Goal: Task Accomplishment & Management: Manage account settings

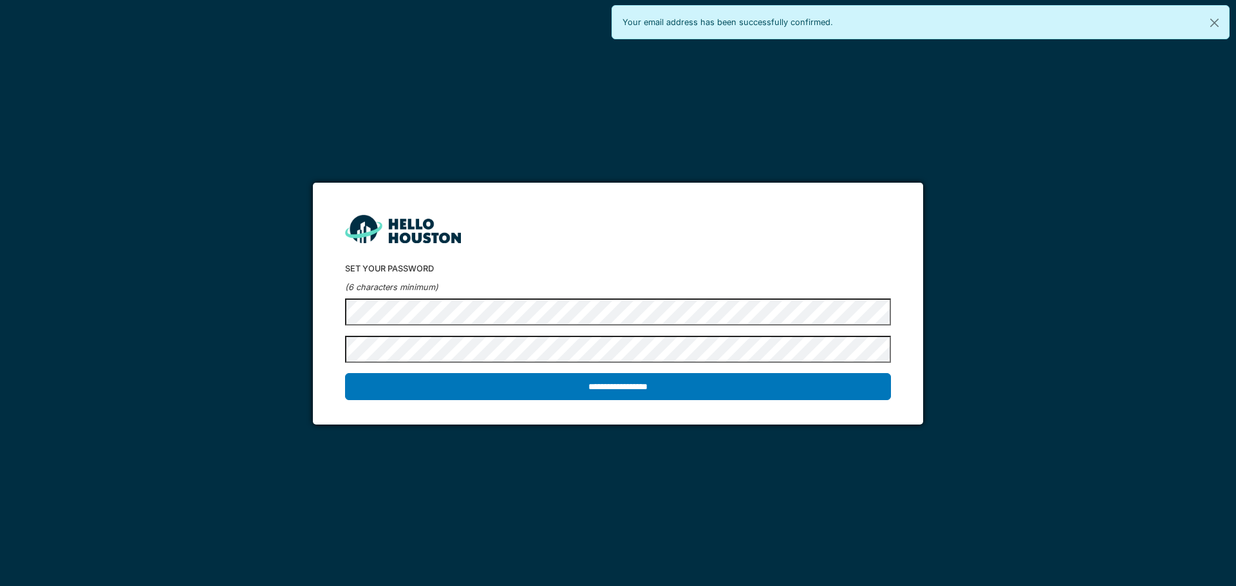
click at [684, 265] on h2 "Set your password" at bounding box center [617, 269] width 545 height 10
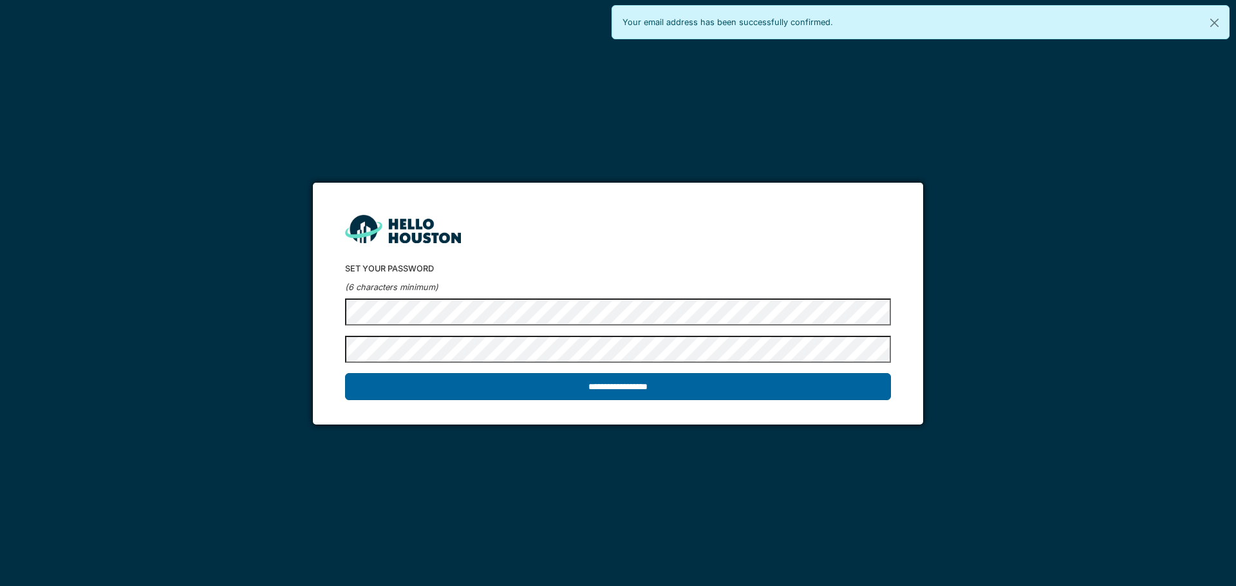
click at [623, 384] on input "**********" at bounding box center [617, 386] width 545 height 27
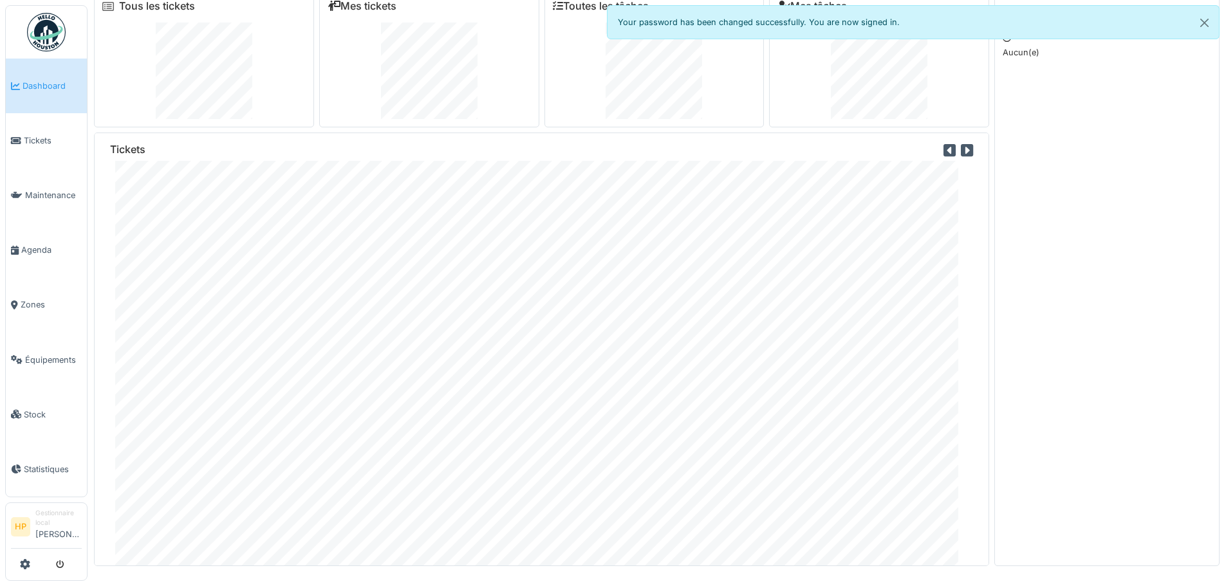
click at [909, 26] on div "Your password has been changed successfully. You are now signed in." at bounding box center [913, 22] width 613 height 34
drag, startPoint x: 1199, startPoint y: 24, endPoint x: 1191, endPoint y: 32, distance: 11.4
click at [1199, 24] on button "Close" at bounding box center [1204, 23] width 29 height 34
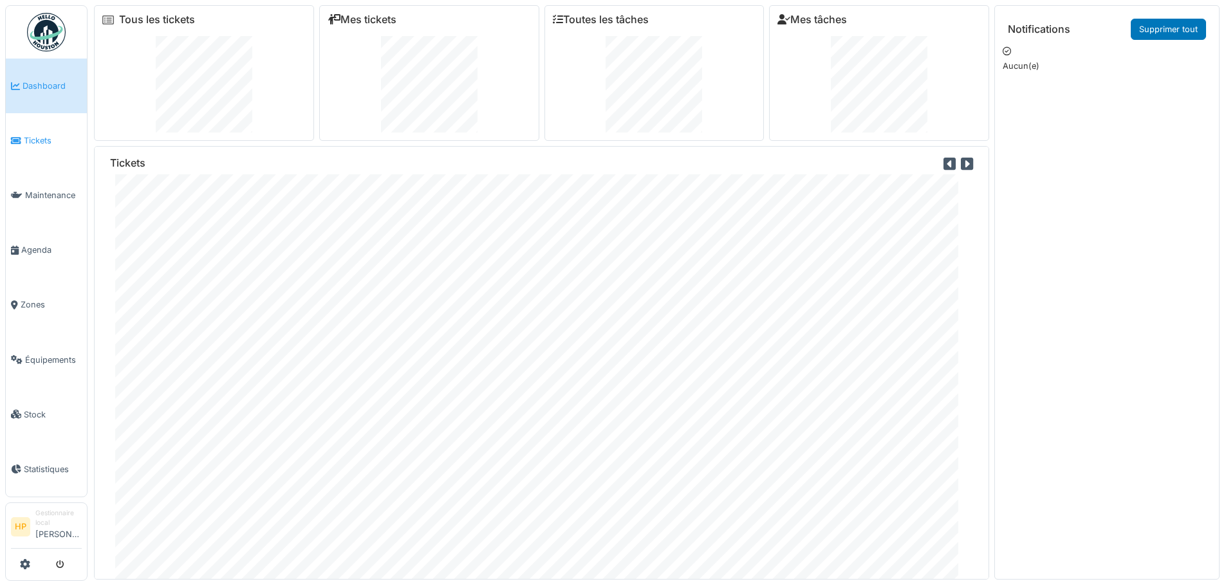
click at [66, 135] on span "Tickets" at bounding box center [53, 140] width 58 height 12
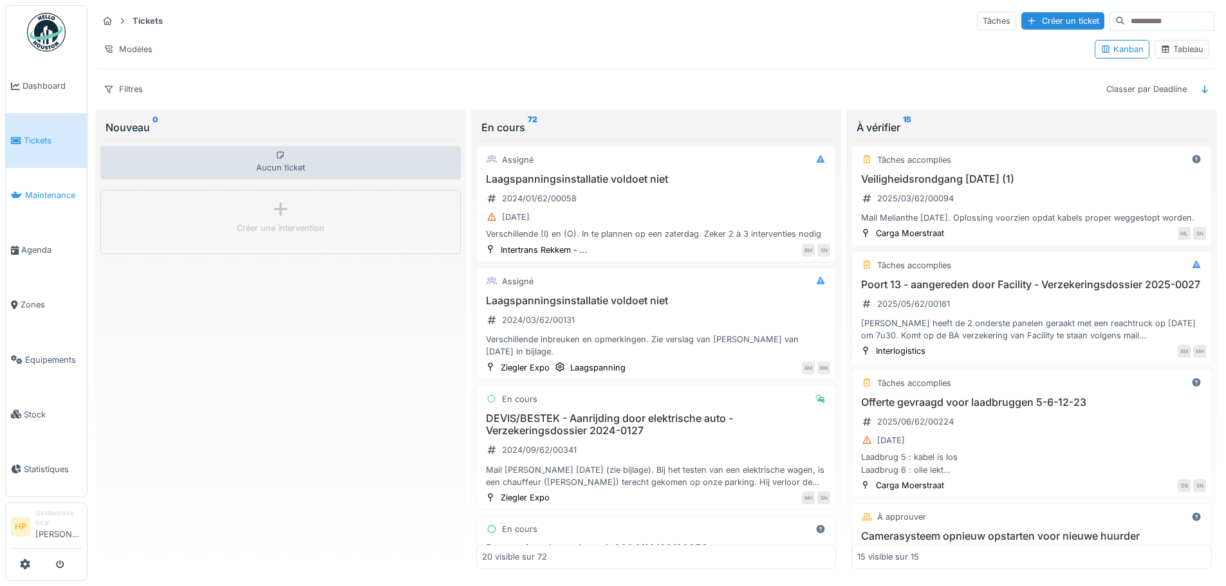
click at [38, 199] on link "Maintenance" at bounding box center [46, 195] width 81 height 55
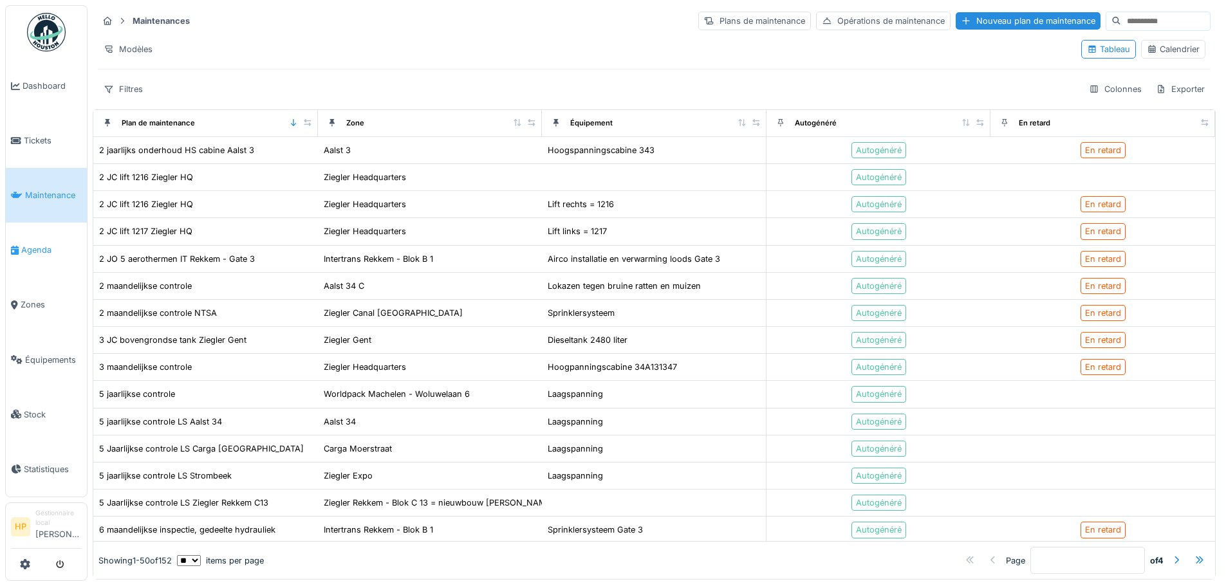
click at [43, 260] on link "Agenda" at bounding box center [46, 250] width 81 height 55
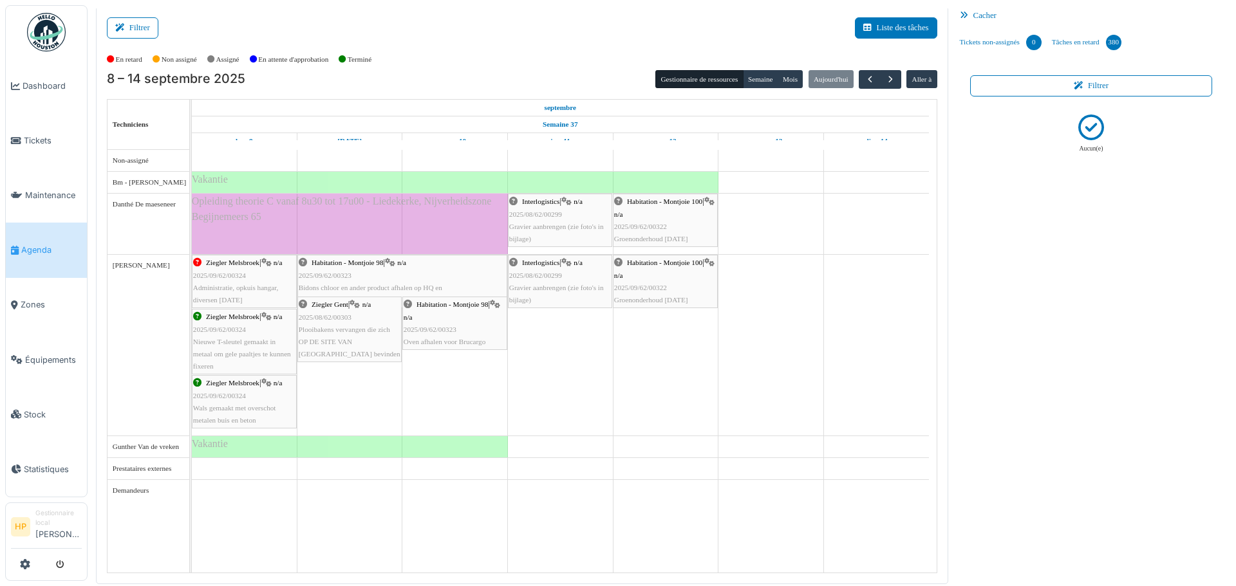
scroll to position [3, 0]
click at [73, 526] on li "Gestionnaire local Hélène Pinto" at bounding box center [58, 526] width 46 height 37
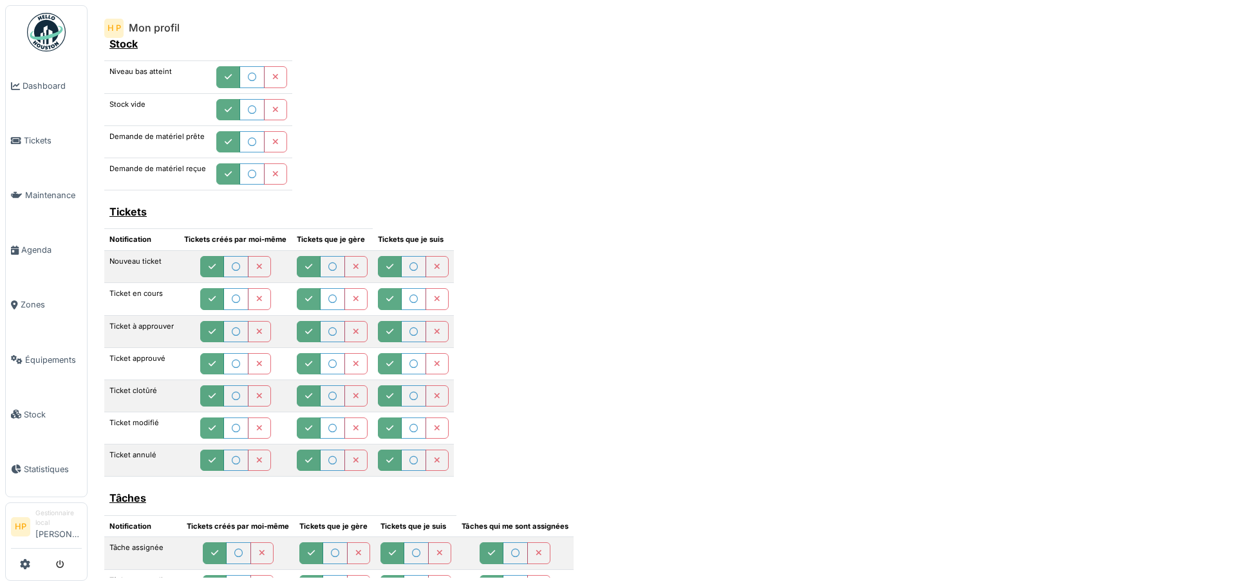
scroll to position [515, 0]
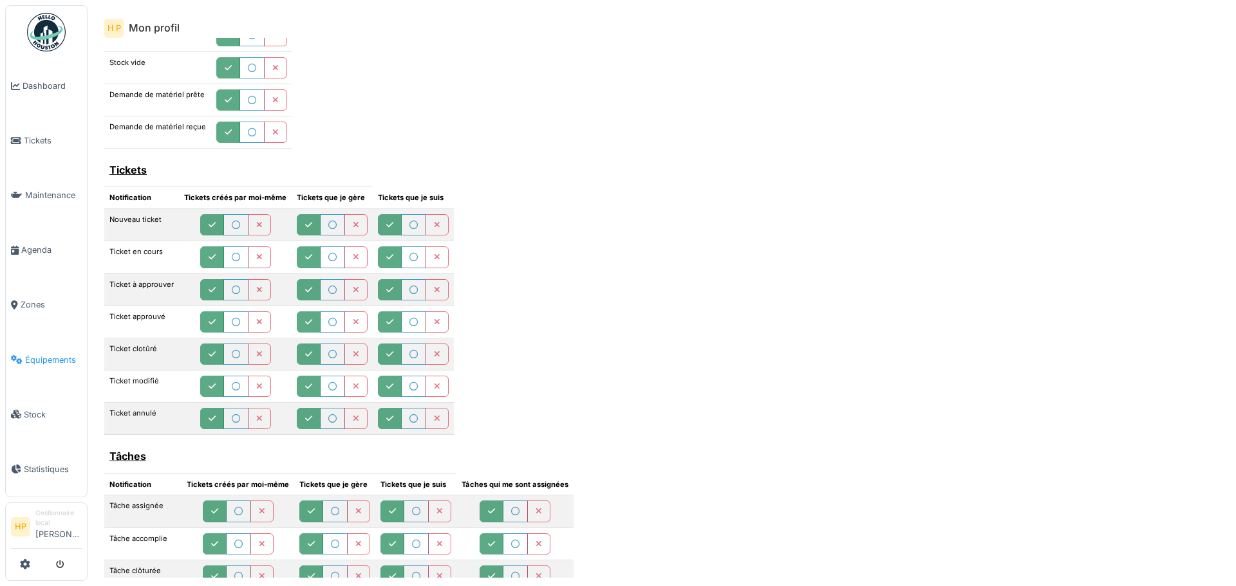
click at [76, 354] on span "Équipements" at bounding box center [53, 360] width 57 height 12
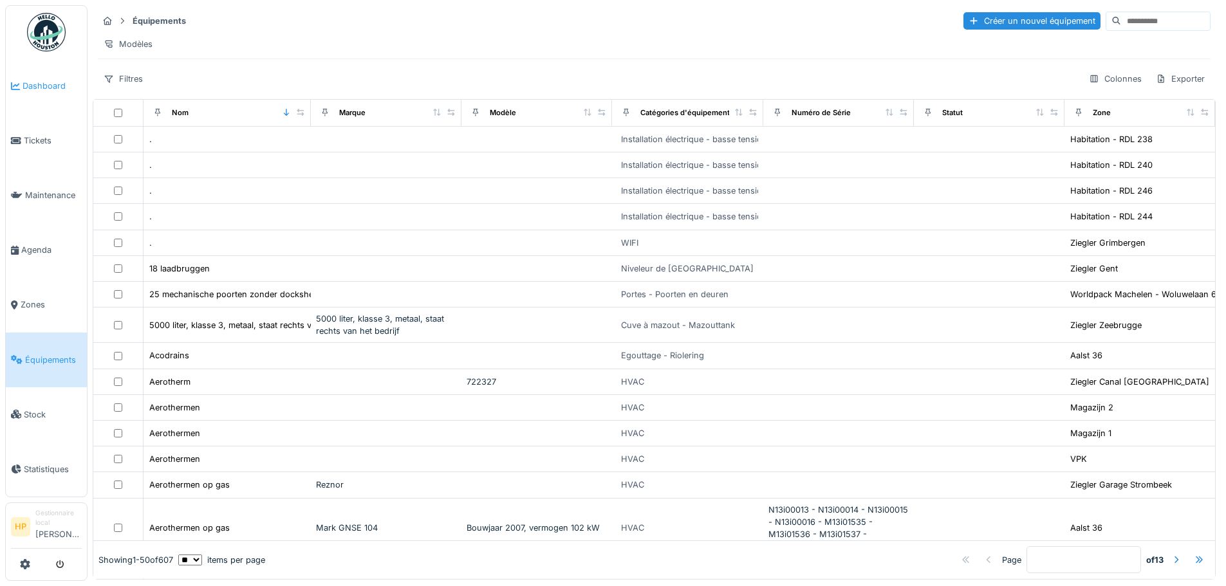
click at [48, 101] on link "Dashboard" at bounding box center [46, 86] width 81 height 55
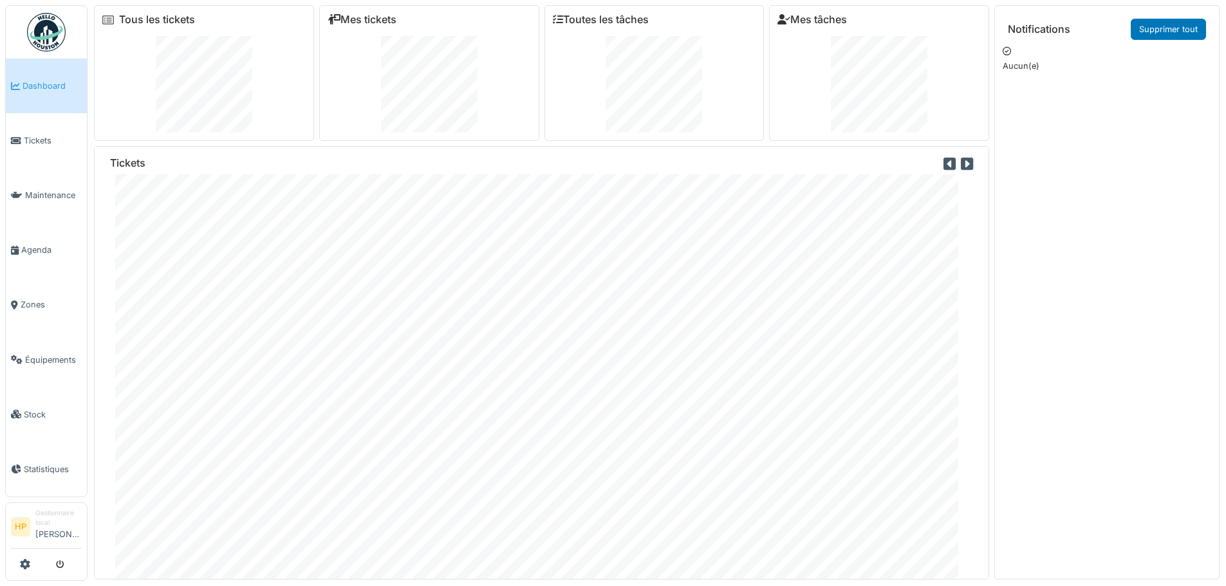
scroll to position [37, 0]
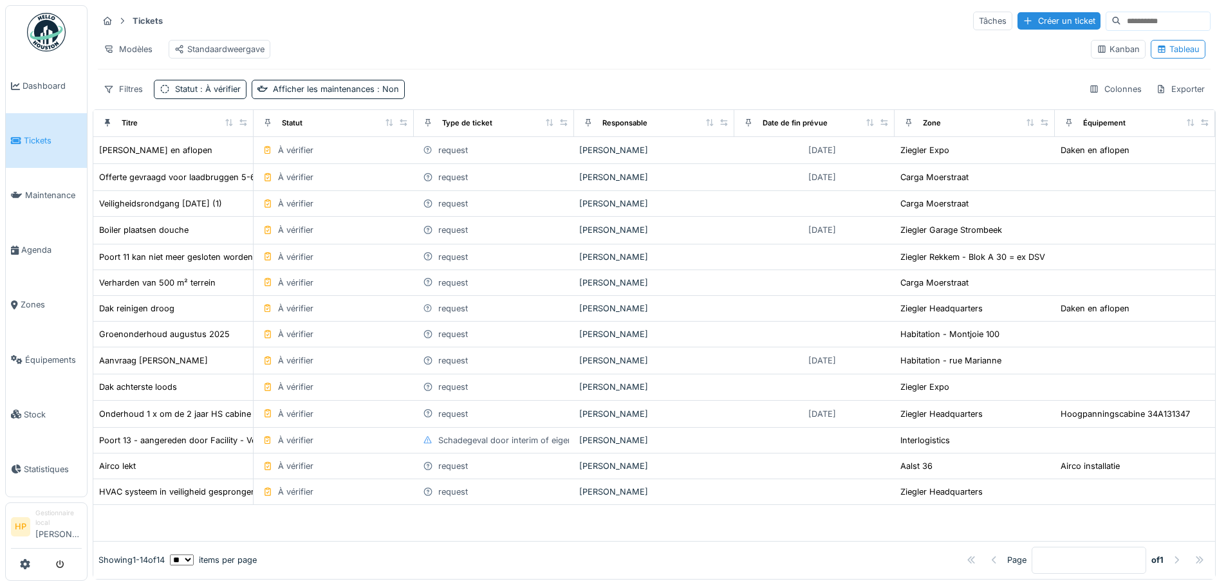
click at [829, 43] on div "Modèles Standaardweergave" at bounding box center [589, 49] width 983 height 29
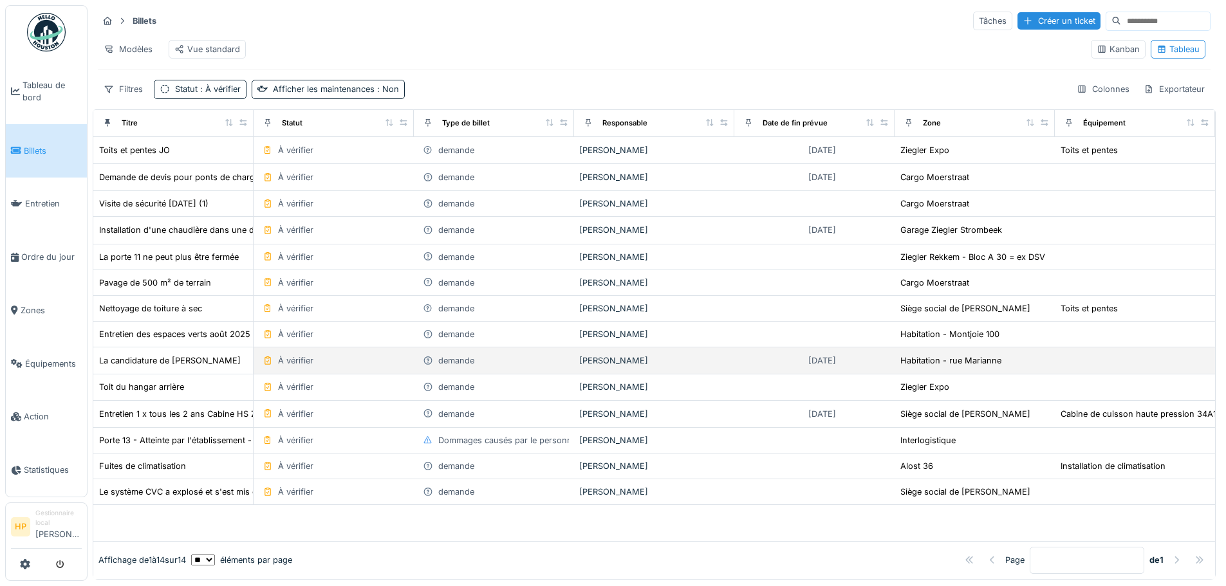
scroll to position [8, 0]
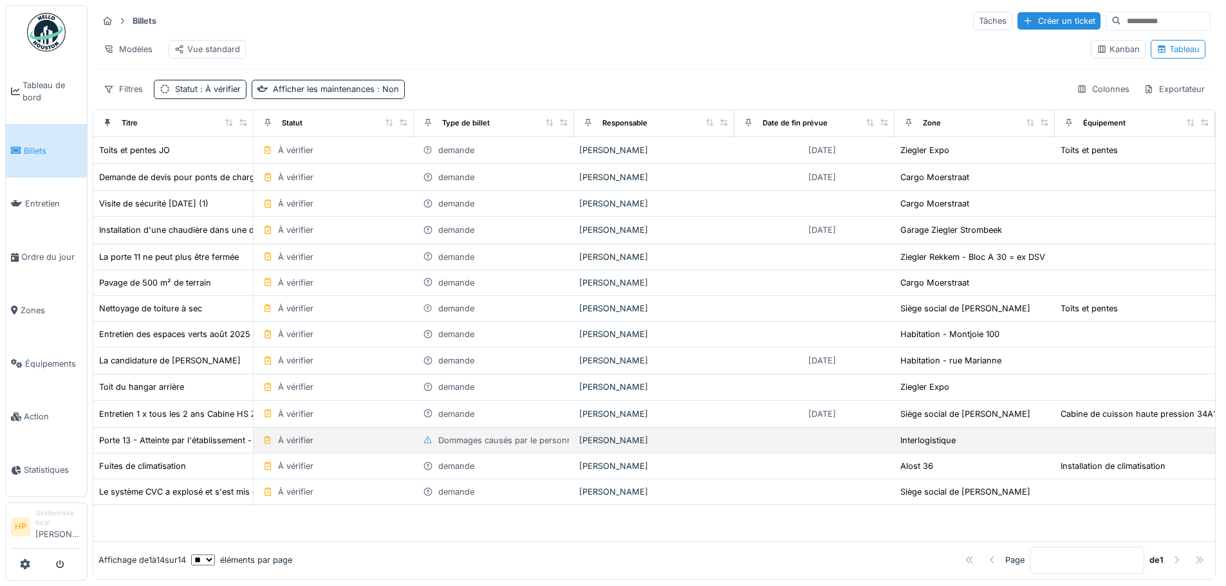
click at [502, 442] on font "Dommages causés par le personnel intérimaire ou le personnel propre" at bounding box center [576, 441] width 276 height 10
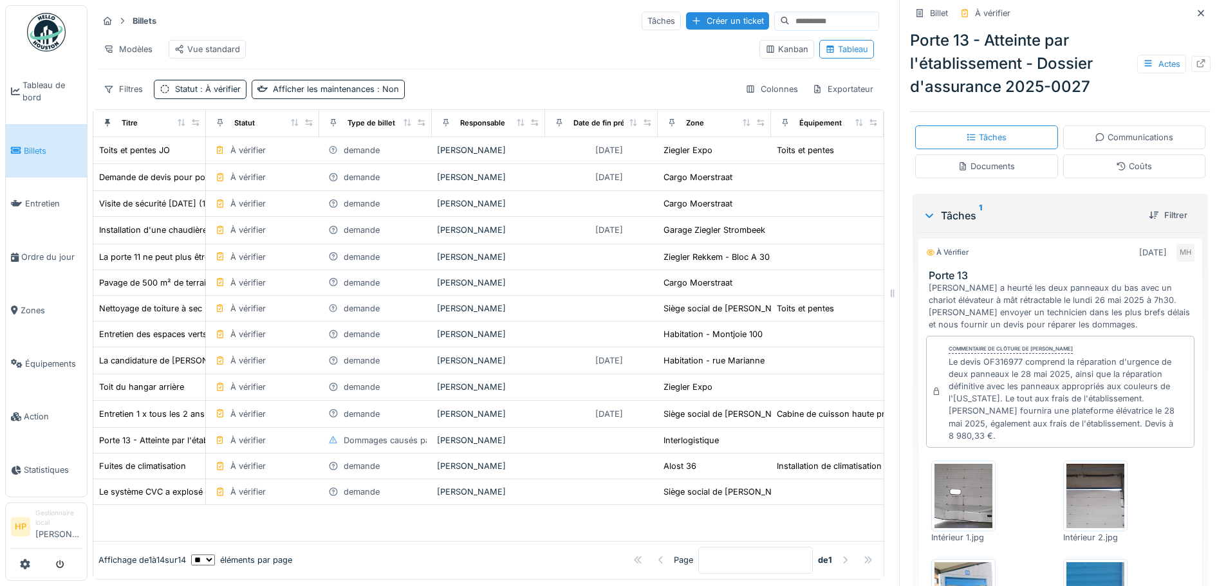
scroll to position [13, 0]
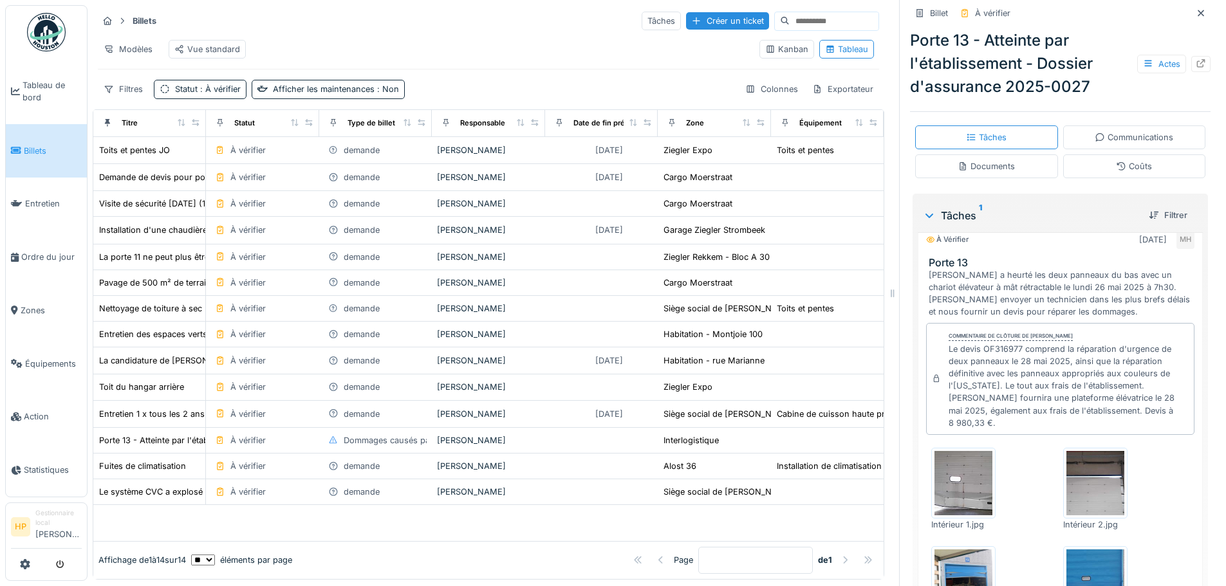
click at [947, 465] on img at bounding box center [963, 483] width 58 height 64
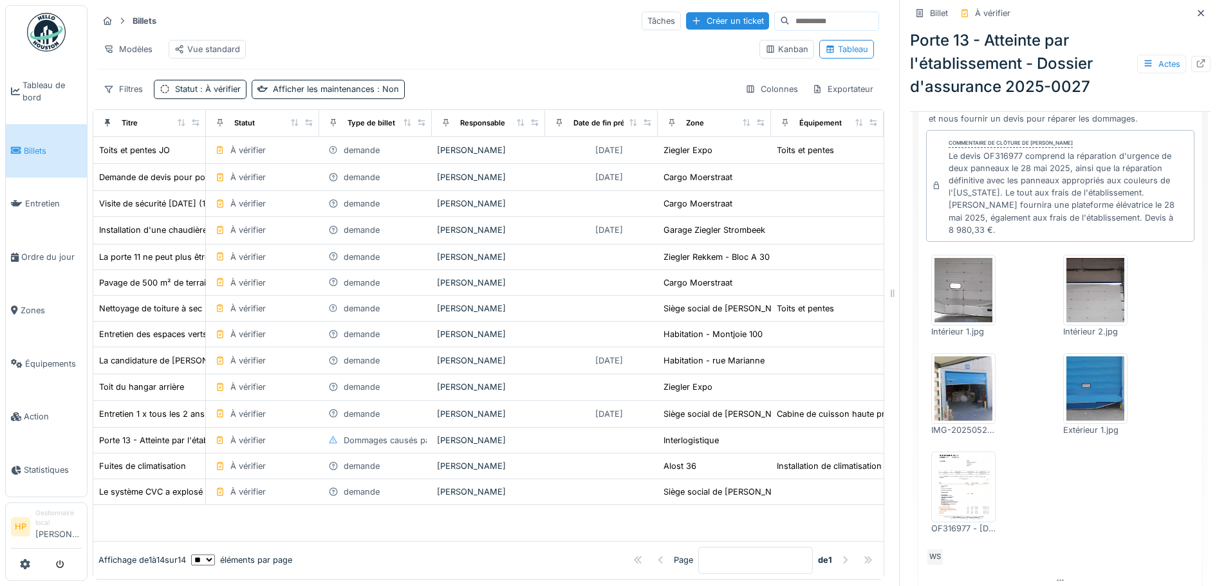
scroll to position [501, 0]
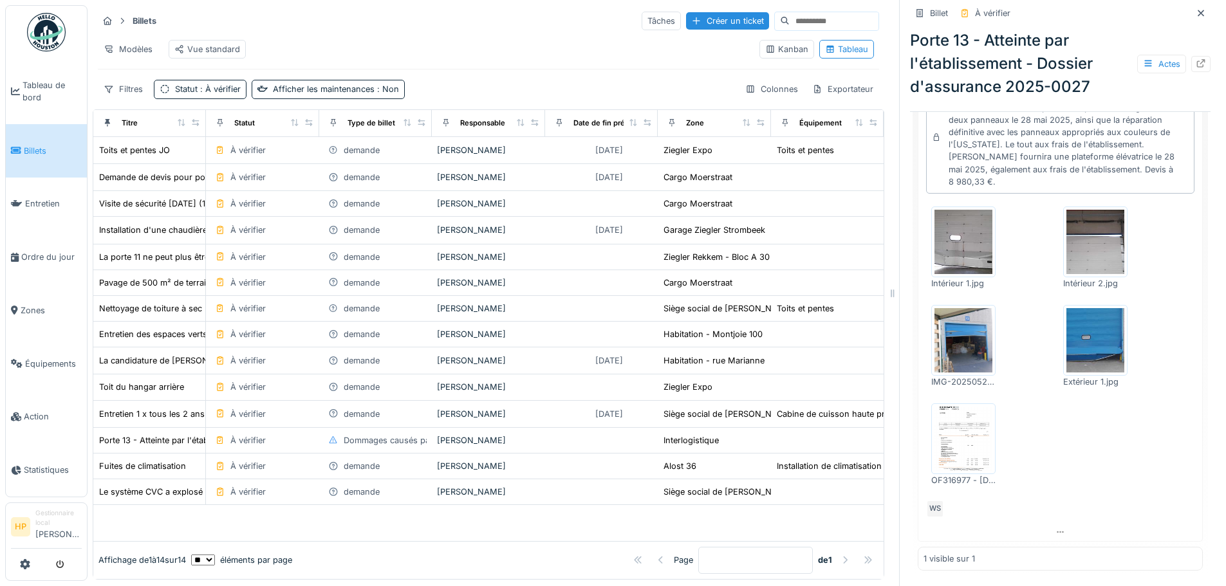
click at [983, 330] on div at bounding box center [963, 340] width 64 height 71
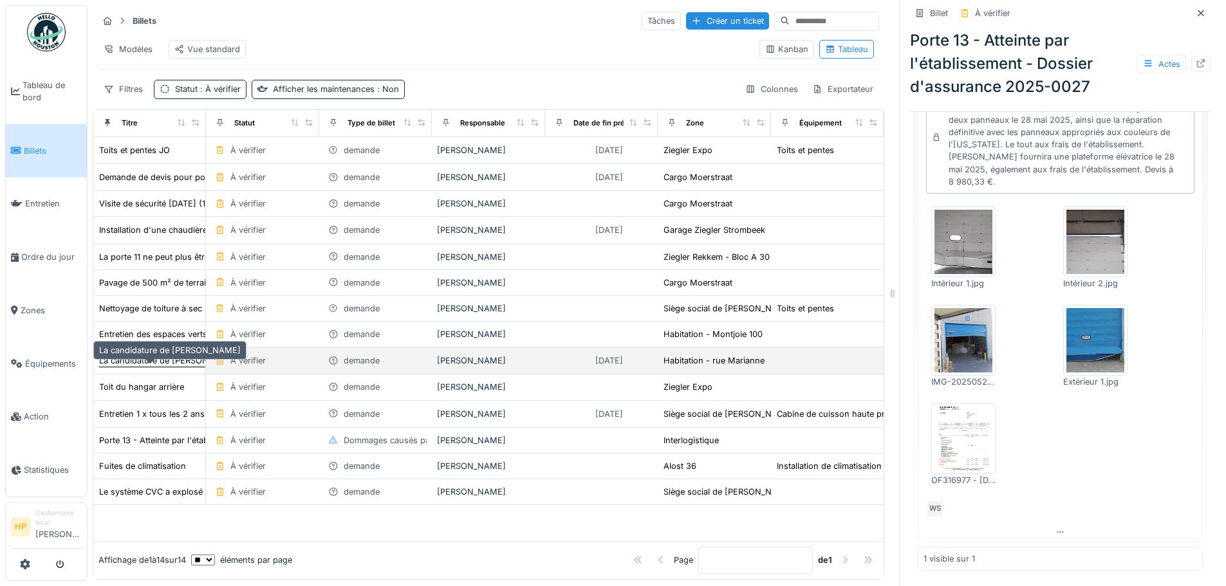
click at [165, 366] on font "La candidature de Samuel" at bounding box center [170, 361] width 142 height 10
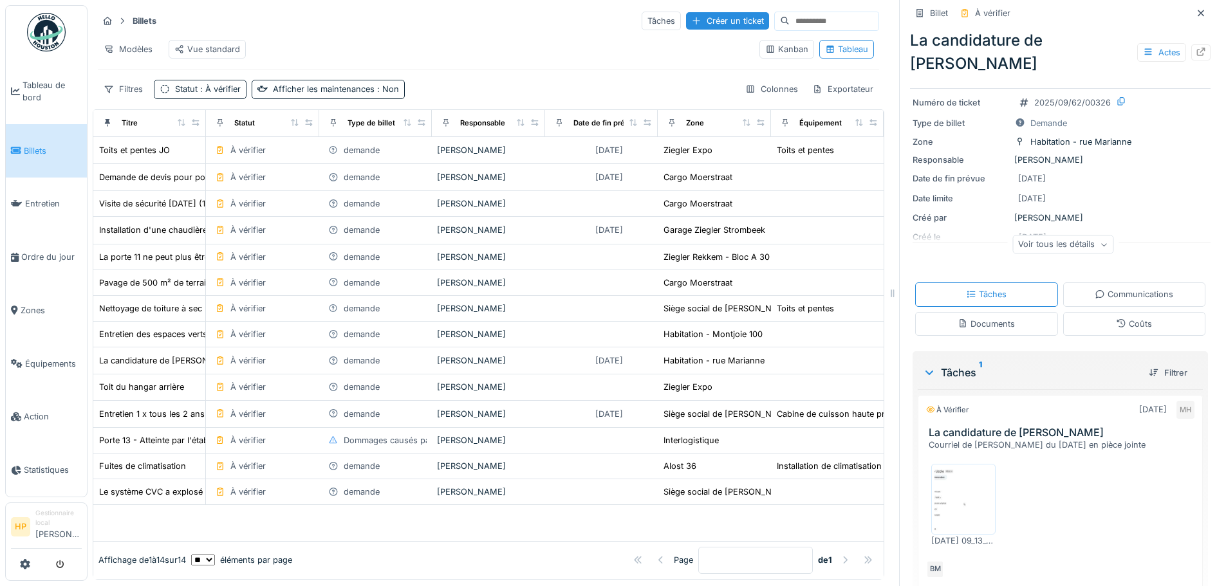
scroll to position [79, 0]
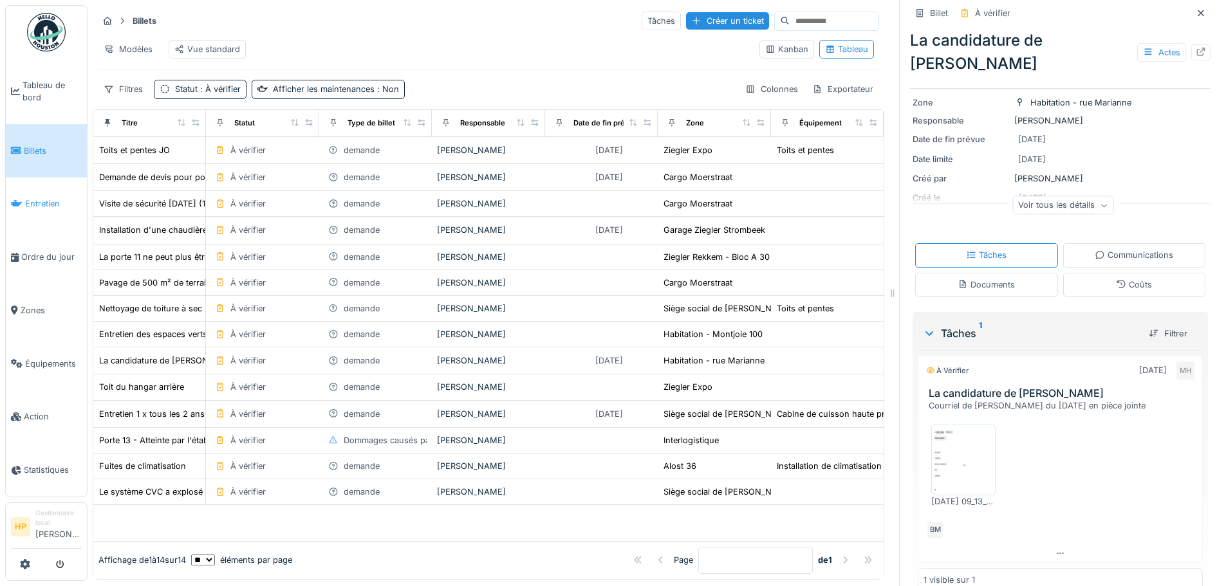
click at [35, 199] on font "Entretien" at bounding box center [42, 204] width 35 height 10
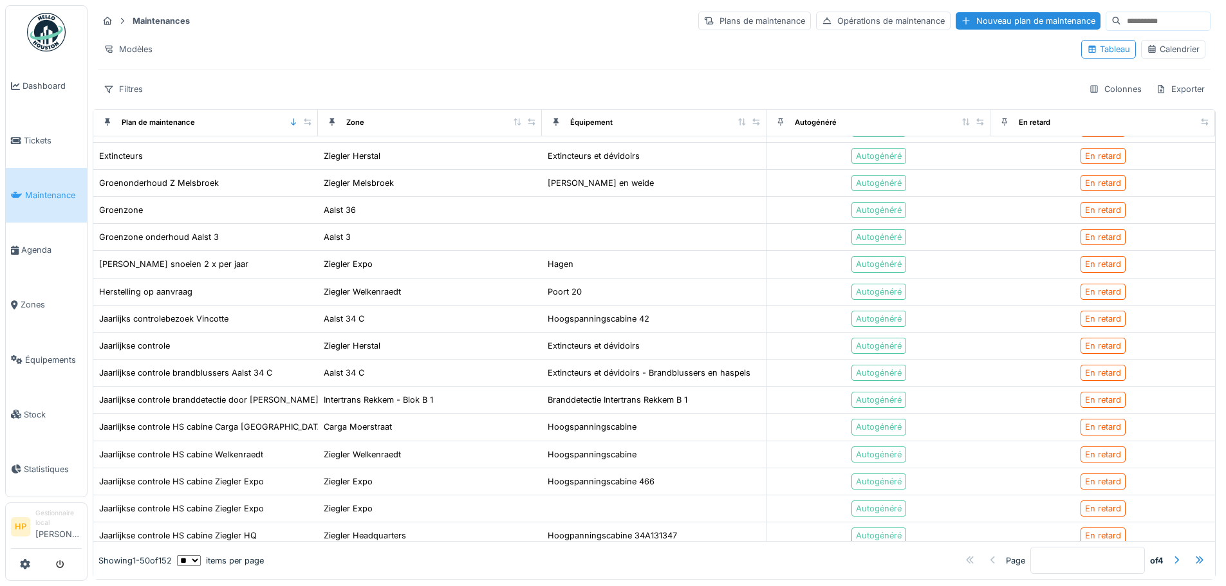
scroll to position [837, 0]
click at [60, 246] on span "Agenda" at bounding box center [51, 250] width 60 height 12
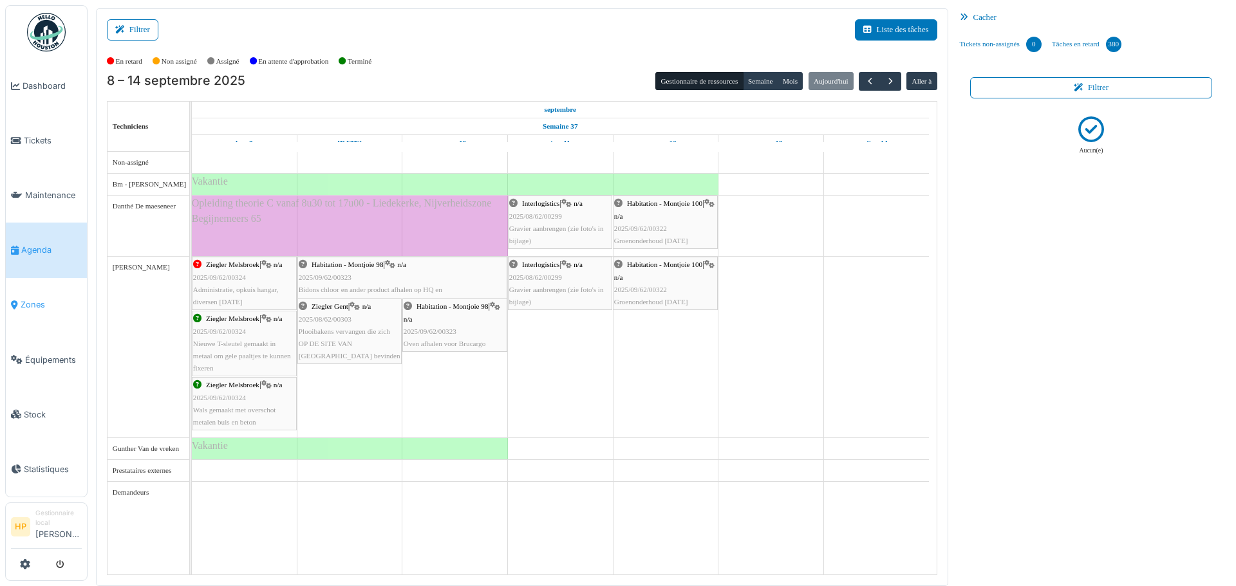
click at [54, 310] on link "Zones" at bounding box center [46, 305] width 81 height 55
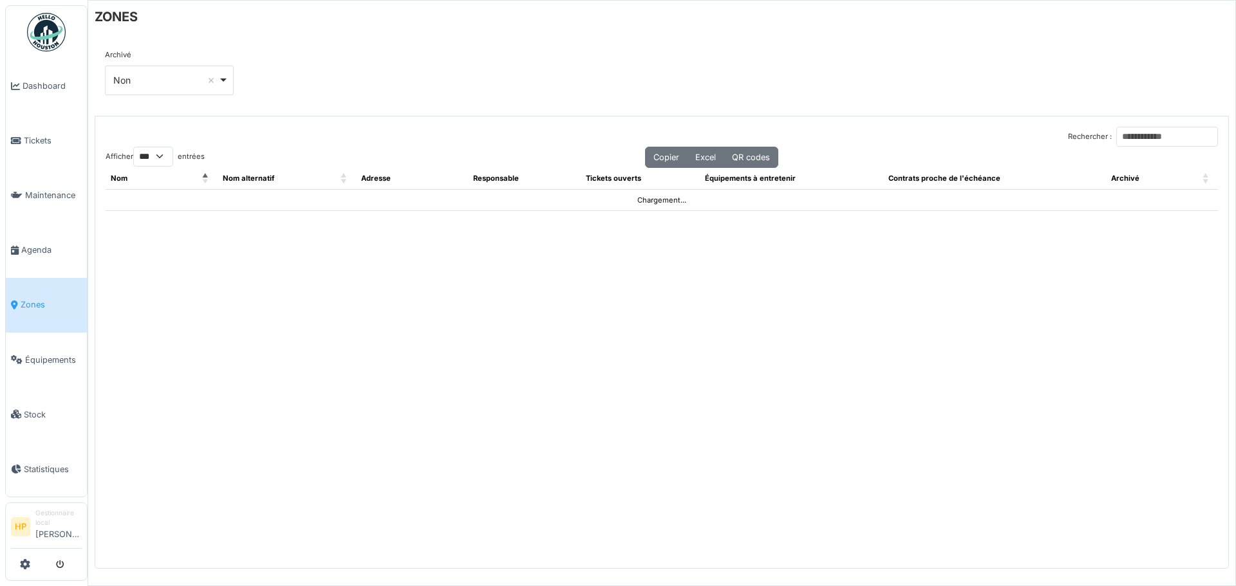
select select "***"
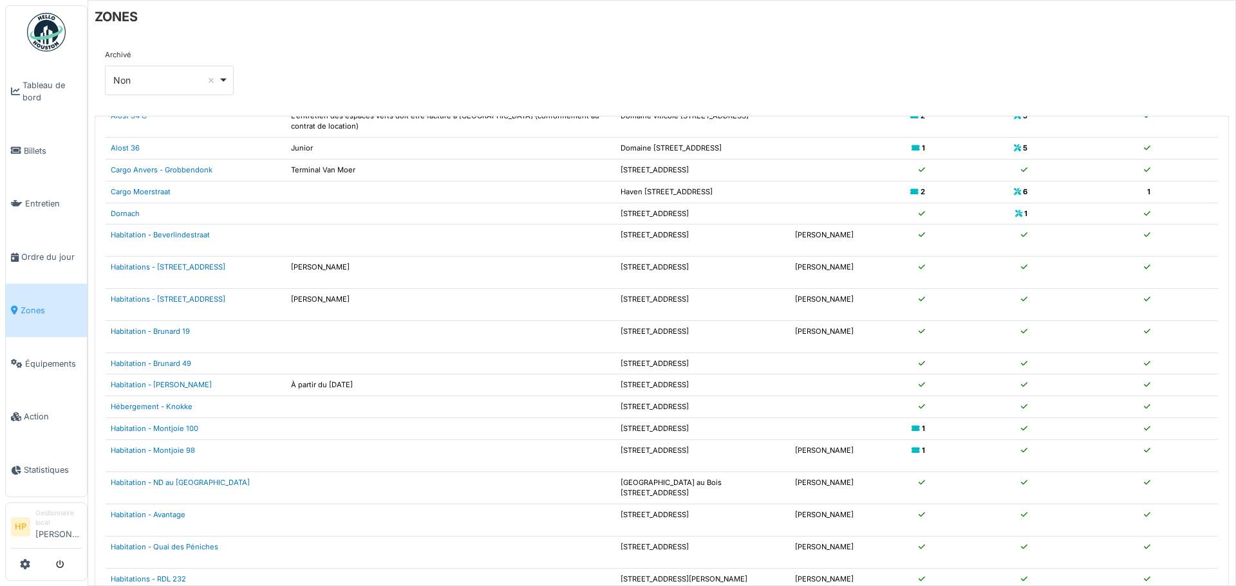
scroll to position [193, 0]
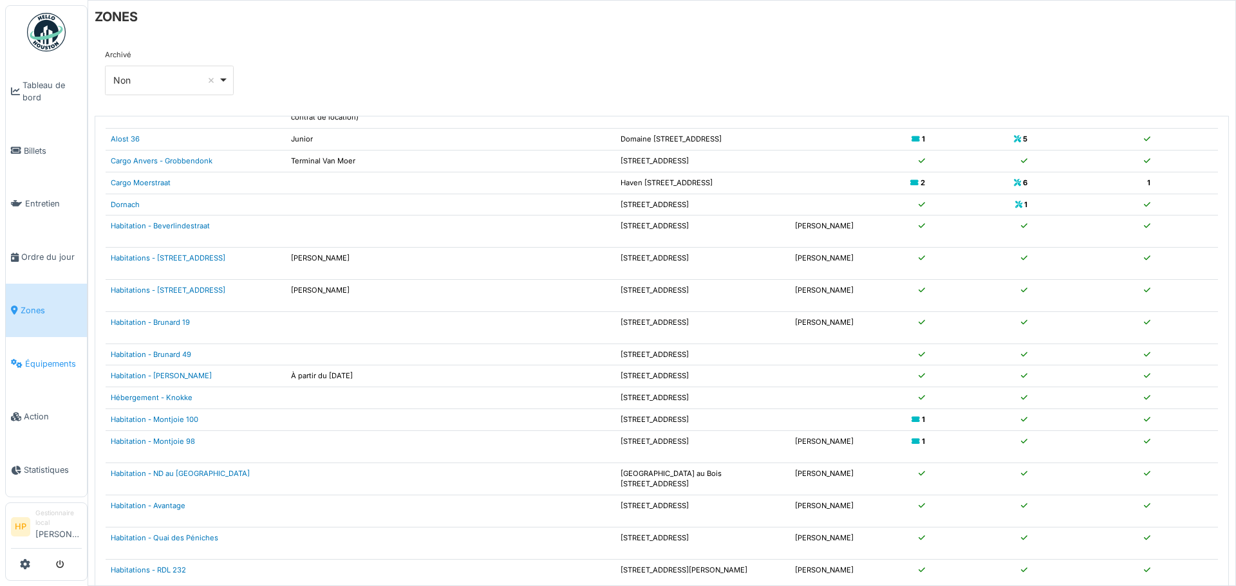
click at [44, 360] on span "Équipements" at bounding box center [53, 364] width 57 height 12
click at [60, 364] on link "Équipements" at bounding box center [46, 363] width 81 height 53
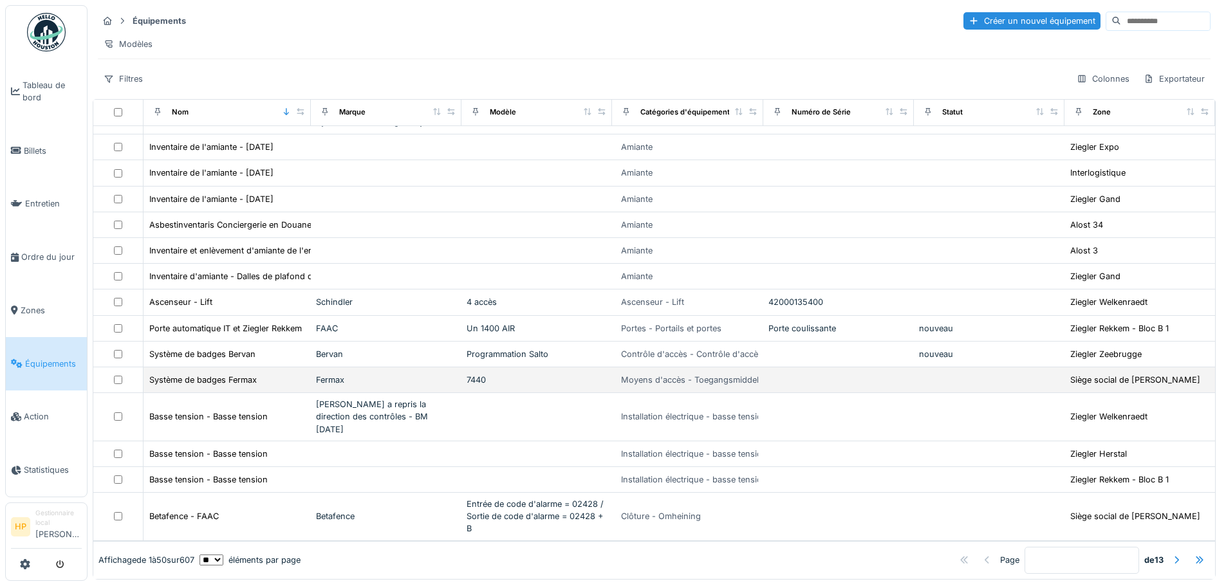
scroll to position [995, 0]
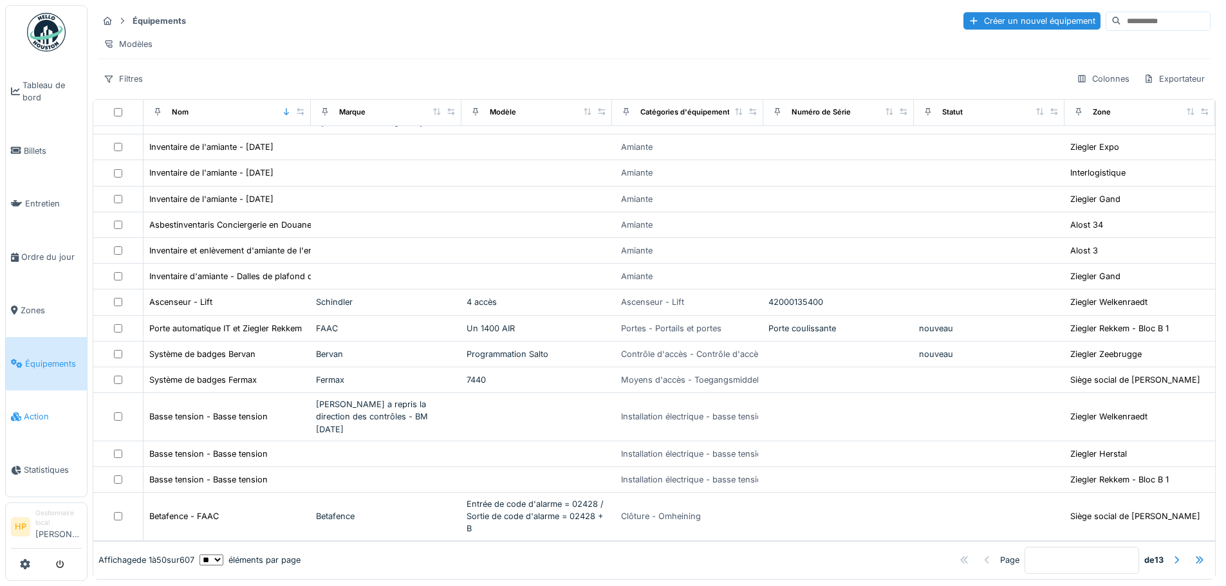
click at [43, 394] on link "Action" at bounding box center [46, 417] width 81 height 53
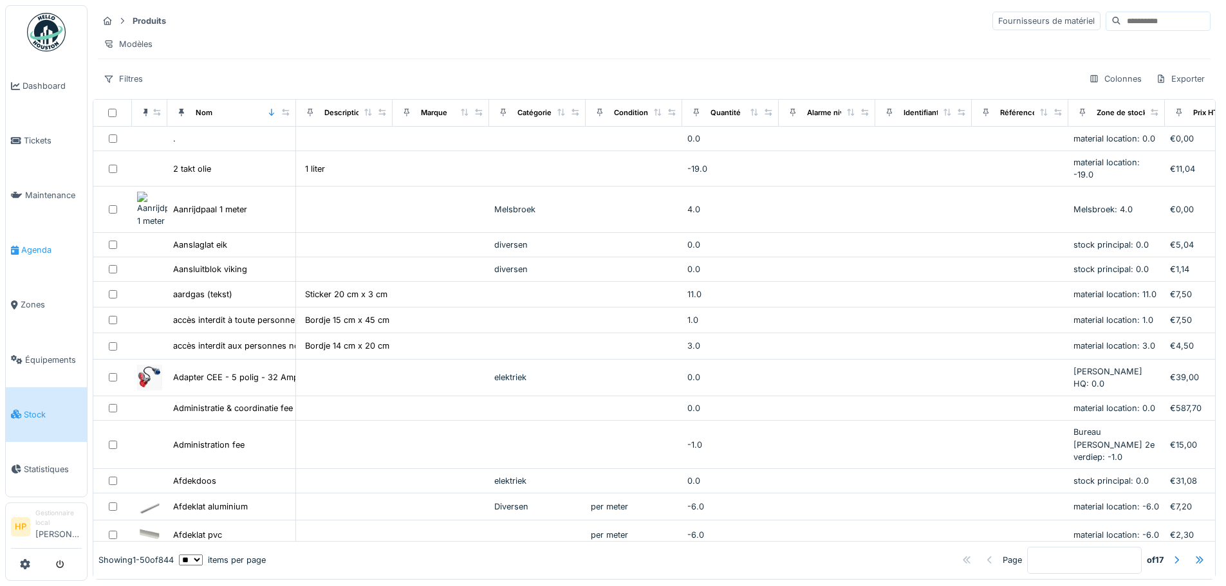
click at [53, 250] on span "Agenda" at bounding box center [51, 250] width 60 height 12
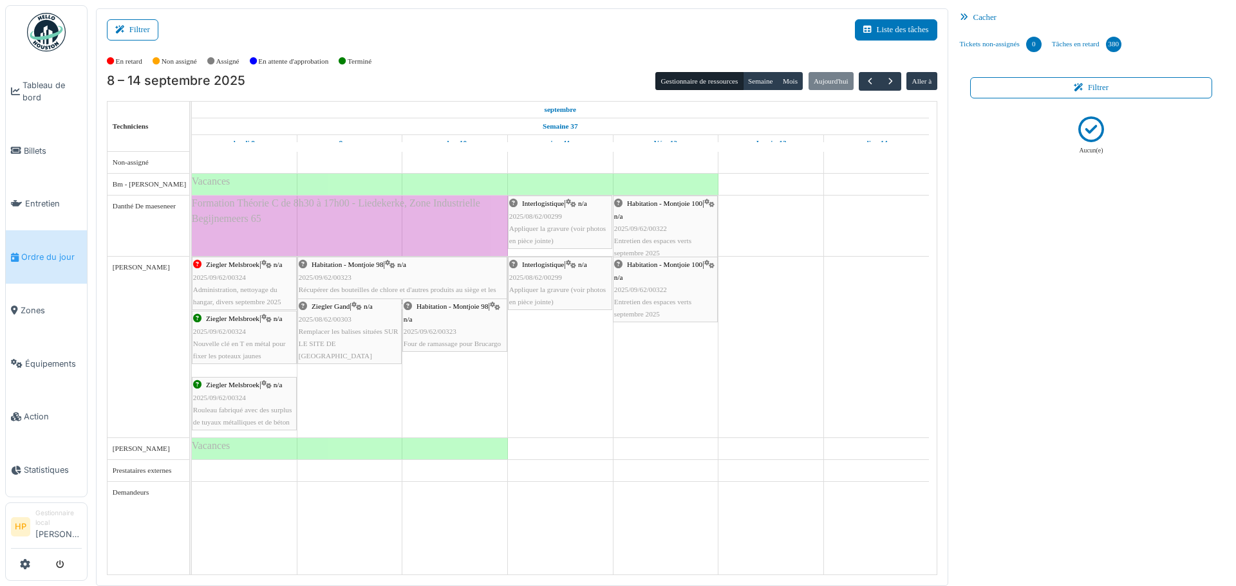
scroll to position [3, 0]
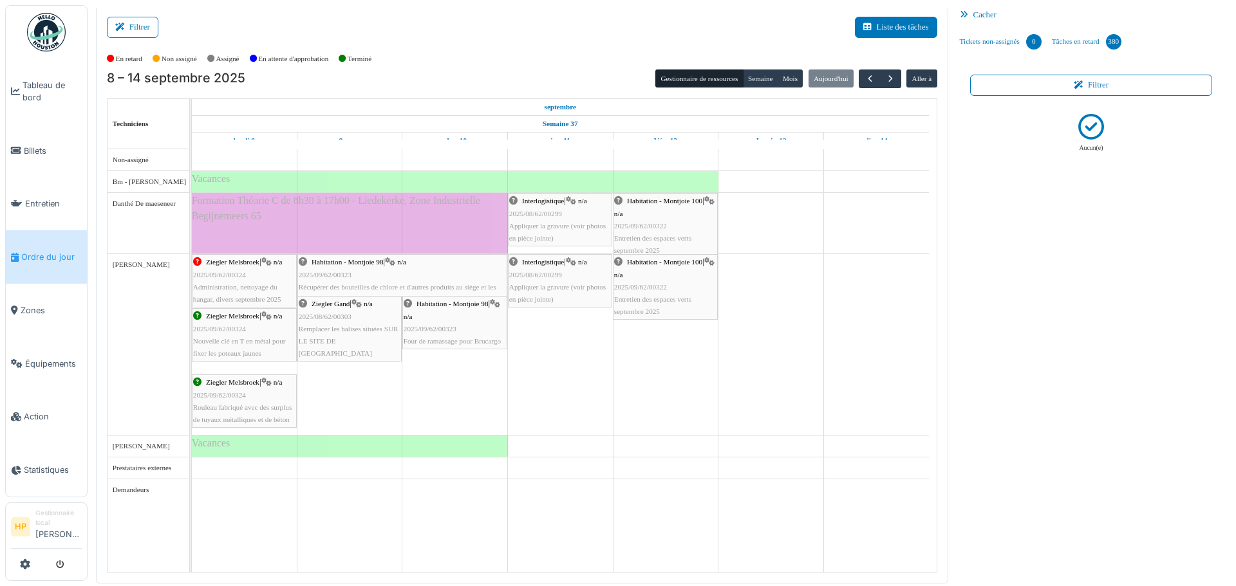
click at [575, 225] on font "Appliquer la gravure (voir photos en pièce jointe)" at bounding box center [557, 232] width 97 height 20
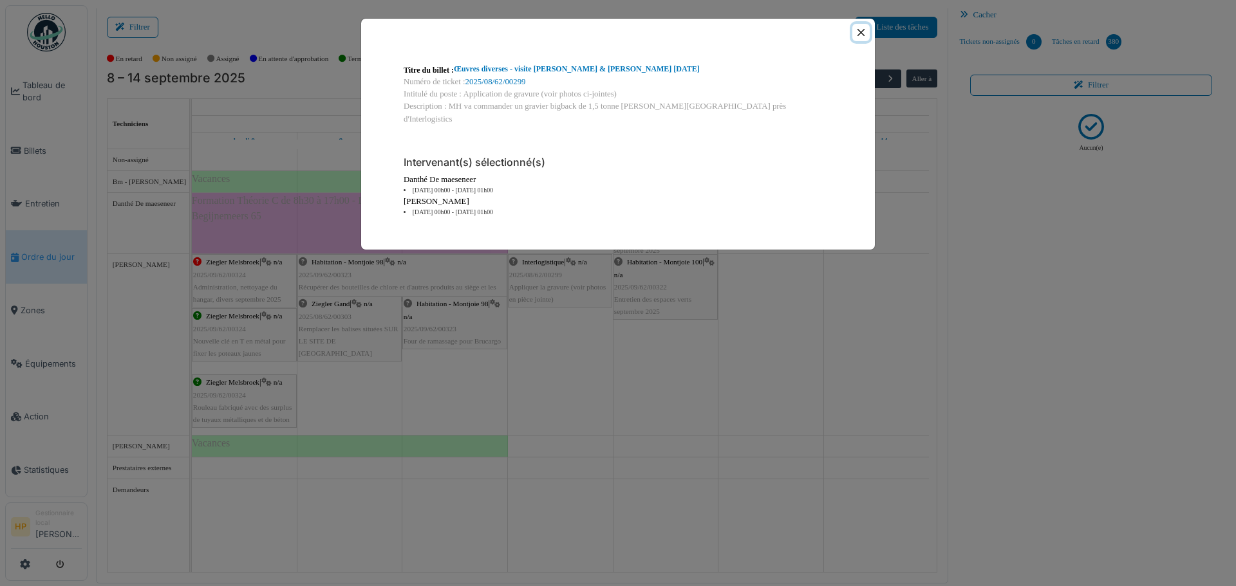
click at [862, 35] on button "Fermer" at bounding box center [860, 32] width 17 height 17
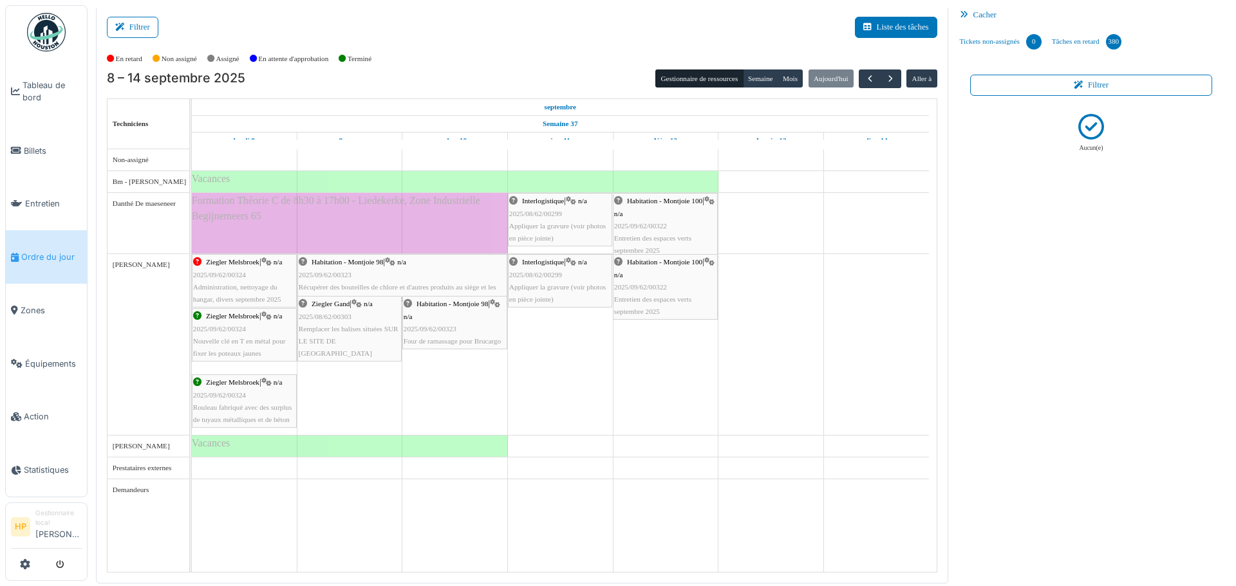
click at [658, 244] on div "Habitation - Montjoie 100 | n/a 2025/09/62/00322 Entretien des espaces verts se…" at bounding box center [665, 226] width 102 height 62
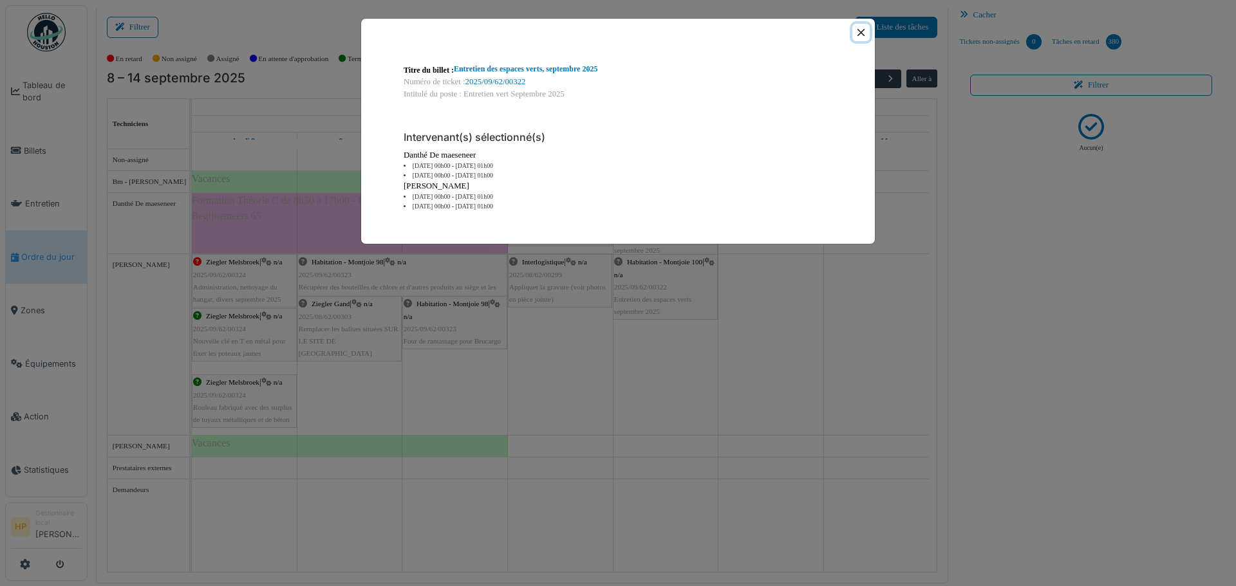
click at [862, 31] on button "Fermer" at bounding box center [860, 32] width 17 height 17
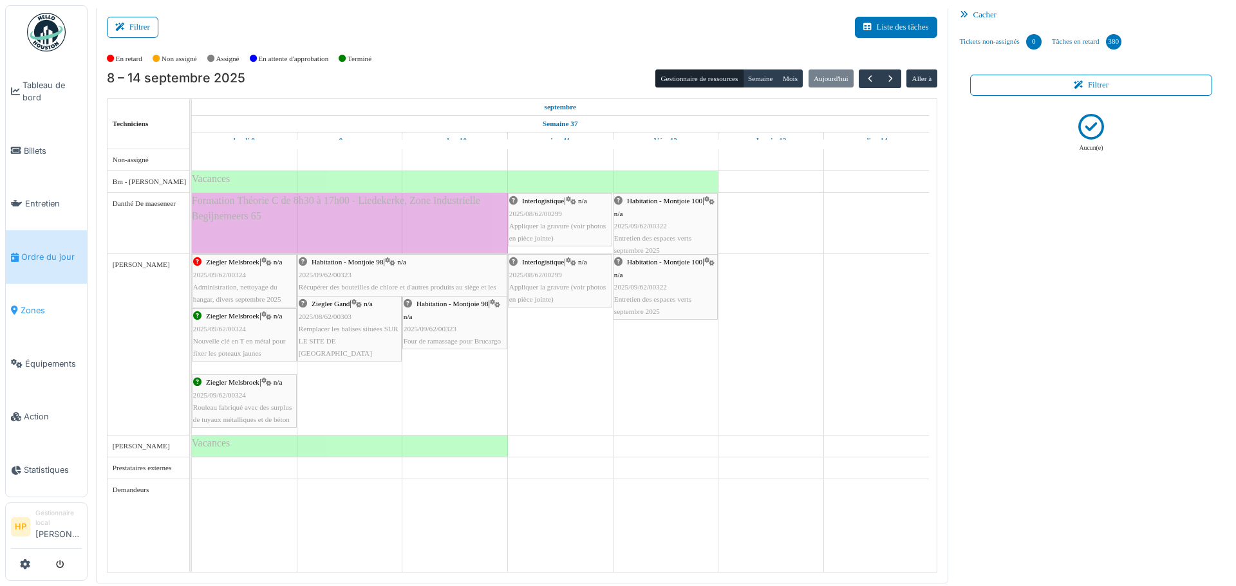
click at [32, 306] on font "Zones" at bounding box center [33, 311] width 24 height 10
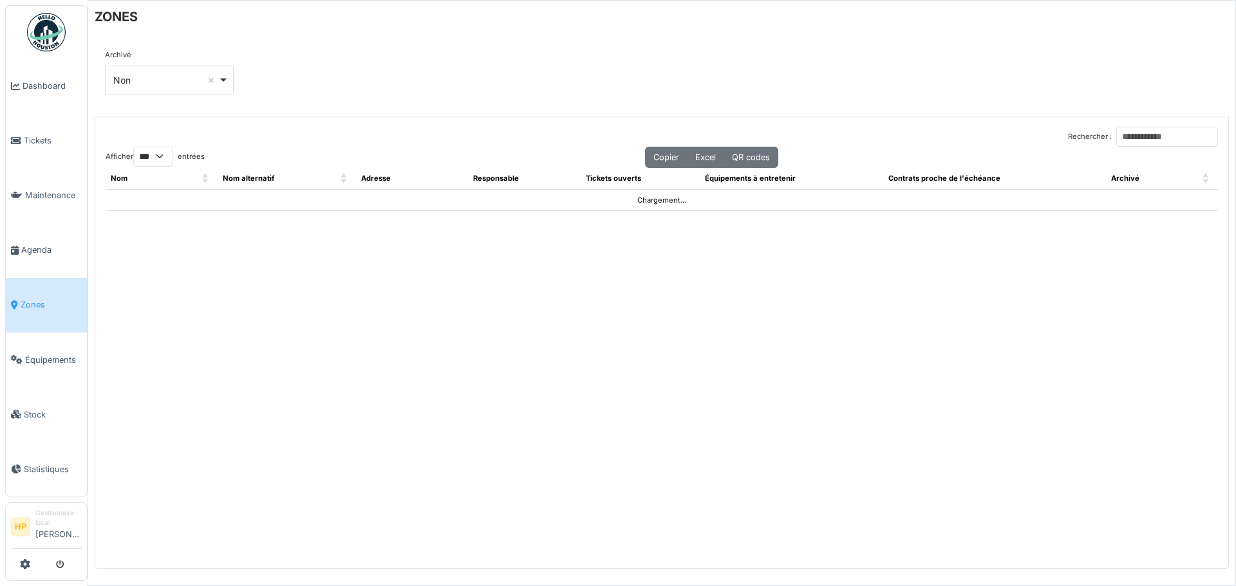
select select "***"
